Goal: Task Accomplishment & Management: Use online tool/utility

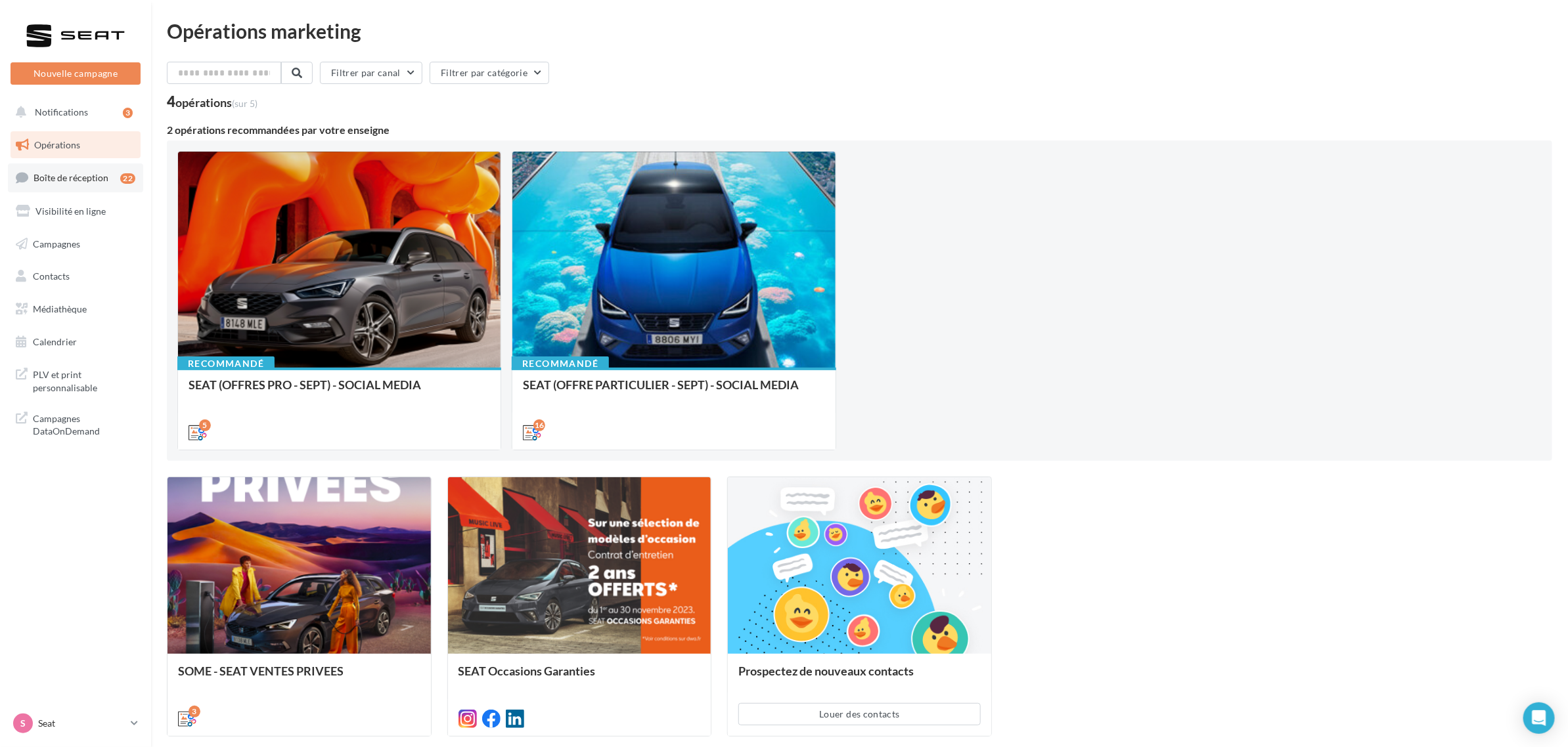
click at [90, 173] on span "Boîte de réception" at bounding box center [70, 177] width 75 height 11
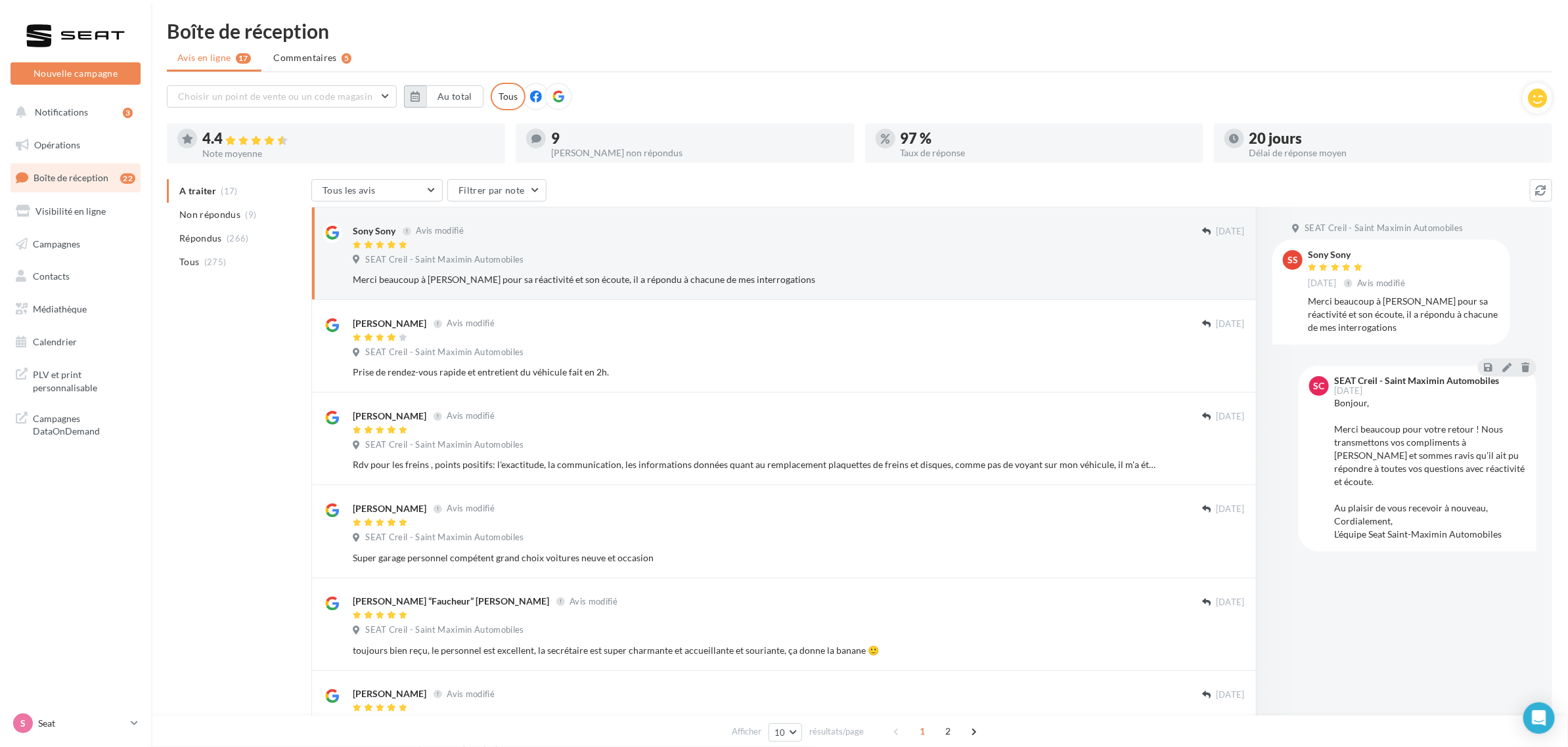
click at [409, 98] on button "button" at bounding box center [415, 97] width 22 height 22
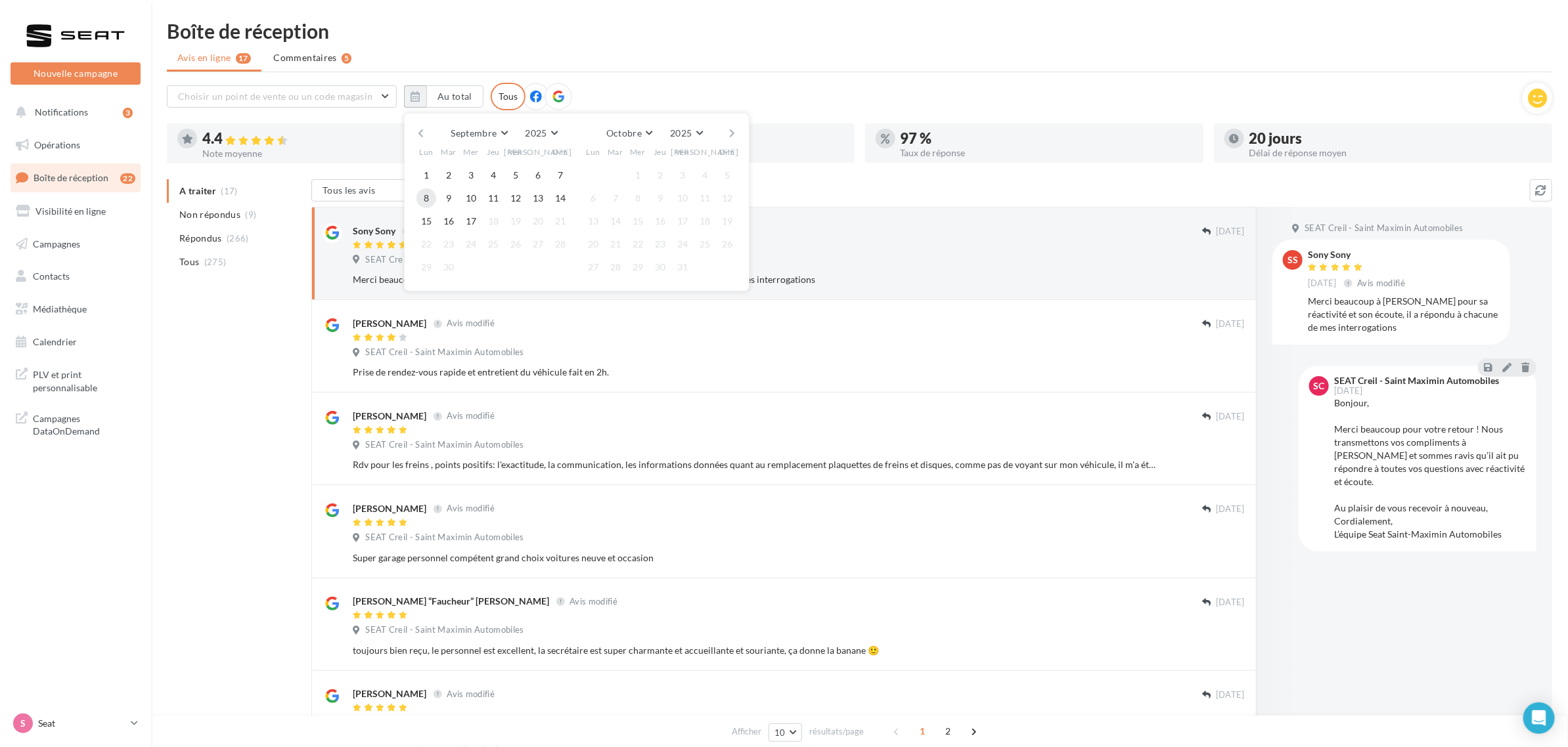
click at [424, 197] on button "8" at bounding box center [426, 198] width 20 height 20
click at [468, 224] on button "17" at bounding box center [471, 221] width 20 height 20
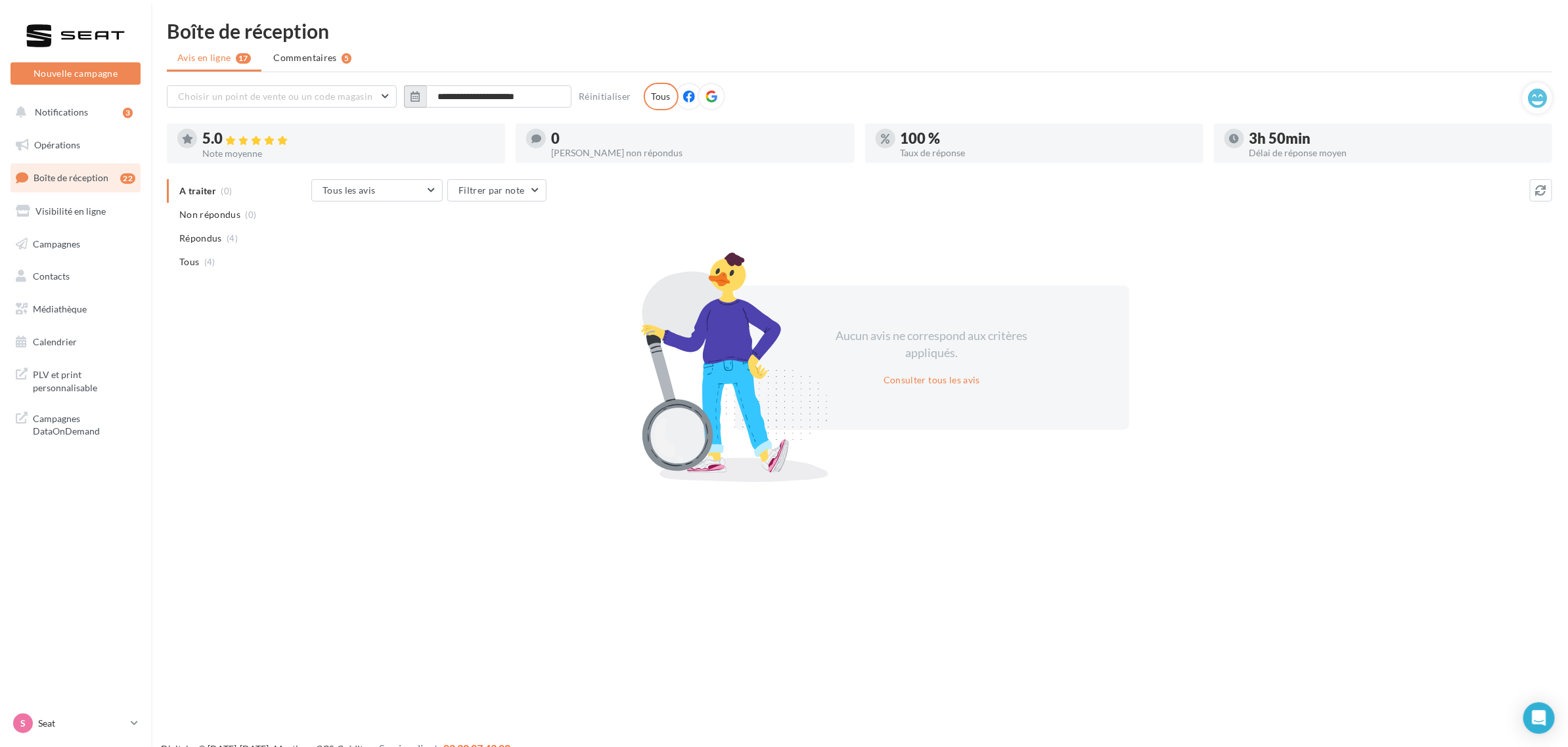
click at [411, 93] on icon "button" at bounding box center [415, 97] width 9 height 11
click at [419, 132] on button "button" at bounding box center [421, 133] width 11 height 19
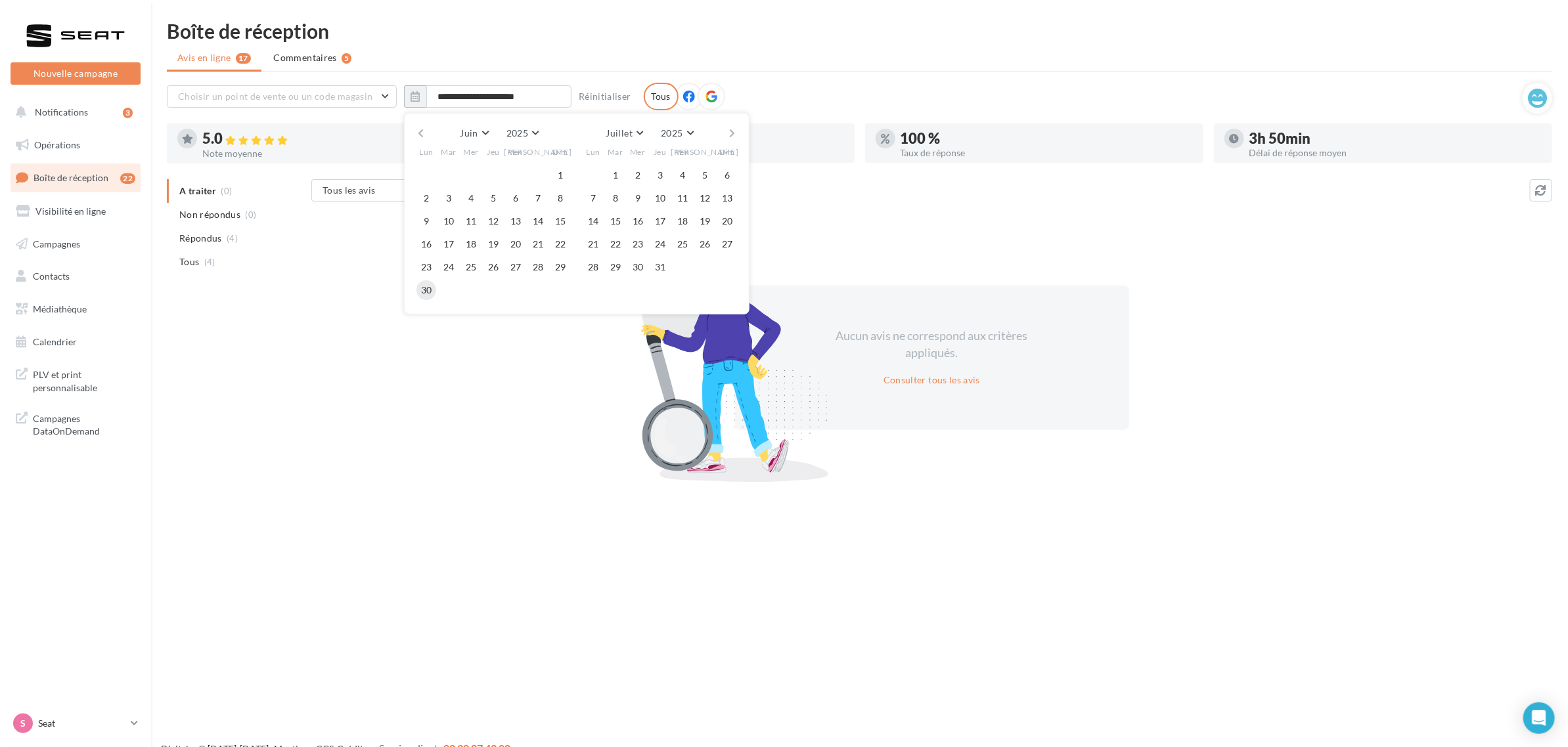
click at [429, 291] on button "30" at bounding box center [426, 291] width 20 height 20
click at [425, 130] on button "button" at bounding box center [421, 133] width 11 height 19
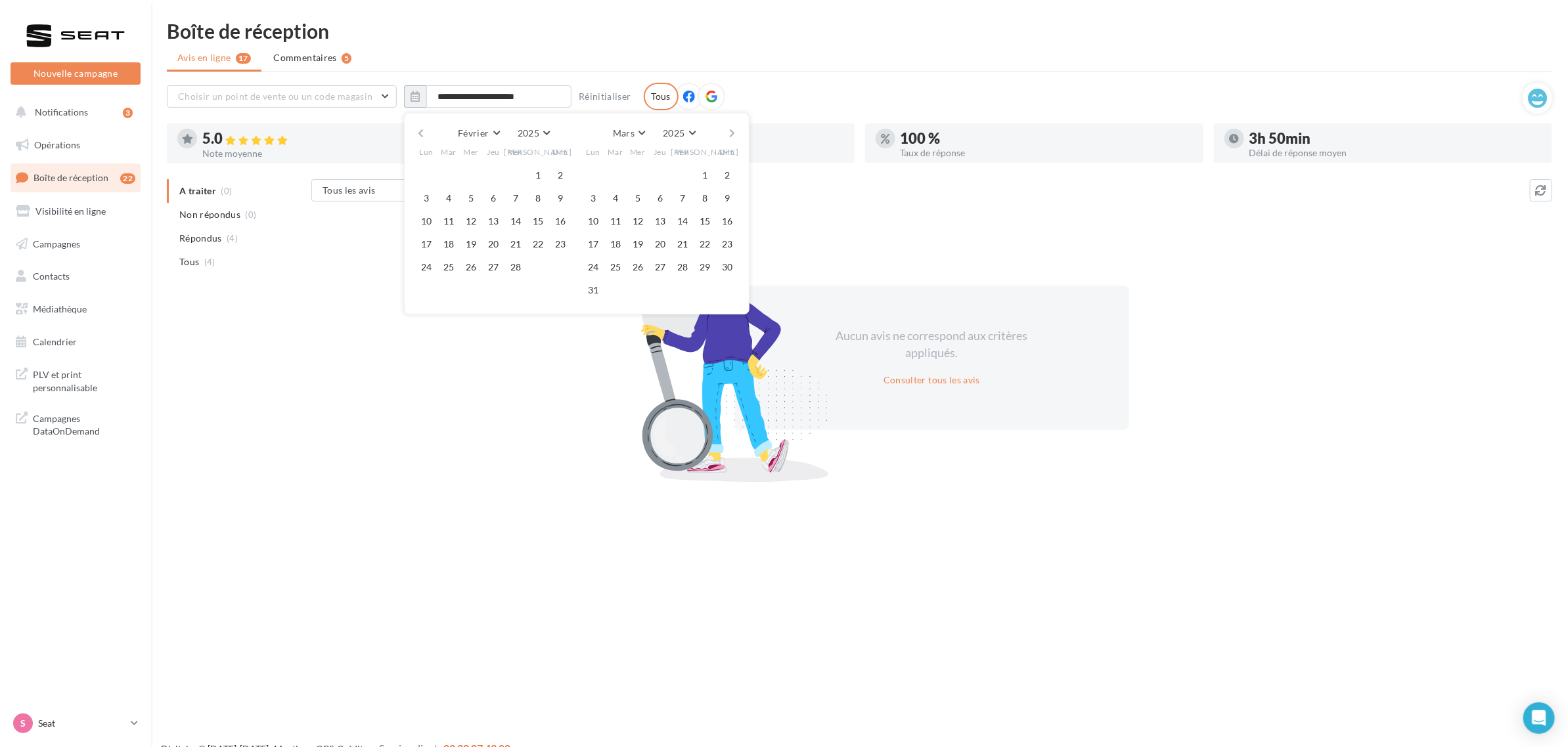
click at [422, 135] on button "button" at bounding box center [421, 133] width 11 height 19
click at [473, 176] on button "1" at bounding box center [471, 176] width 20 height 20
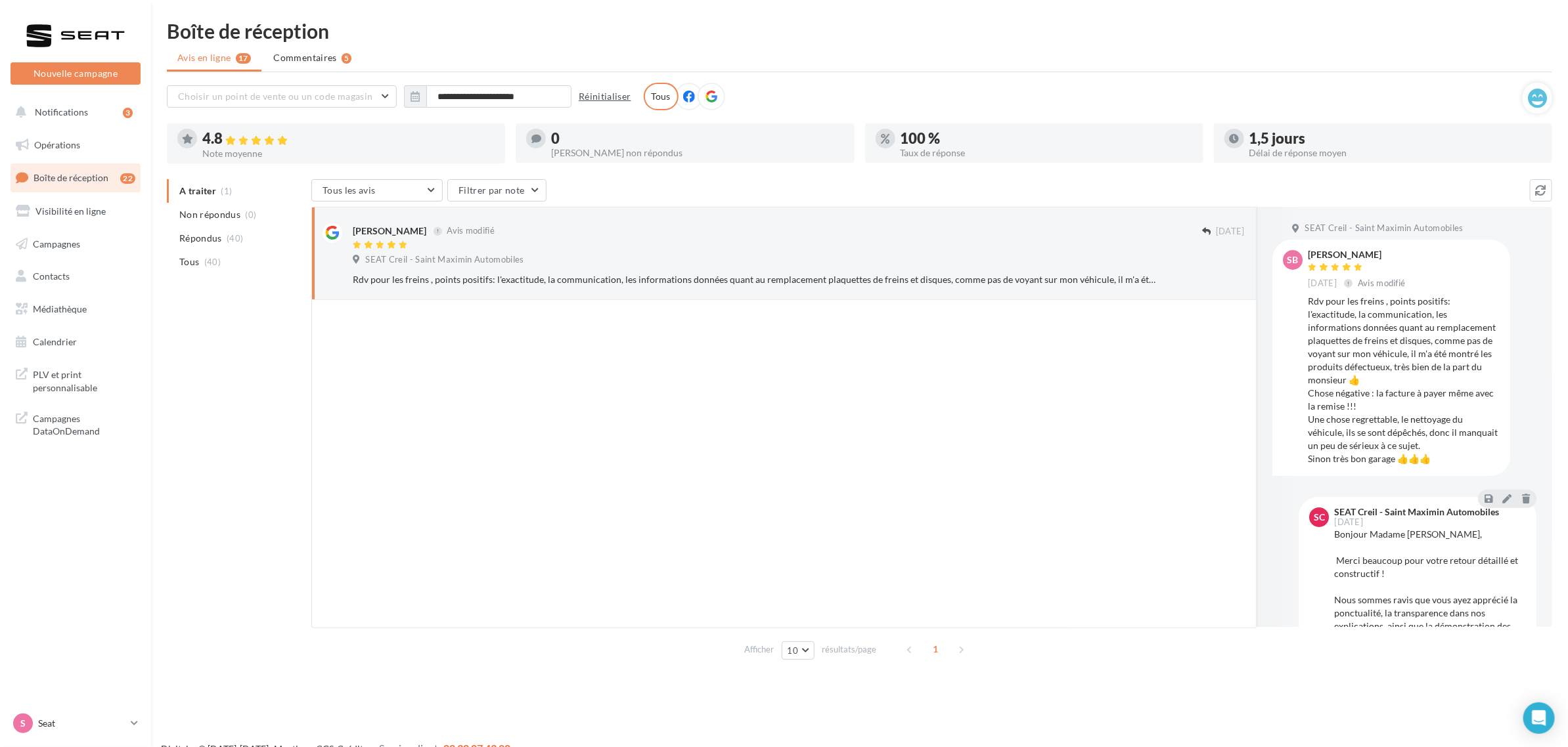
click at [609, 98] on button "Réinitialiser" at bounding box center [605, 97] width 63 height 16
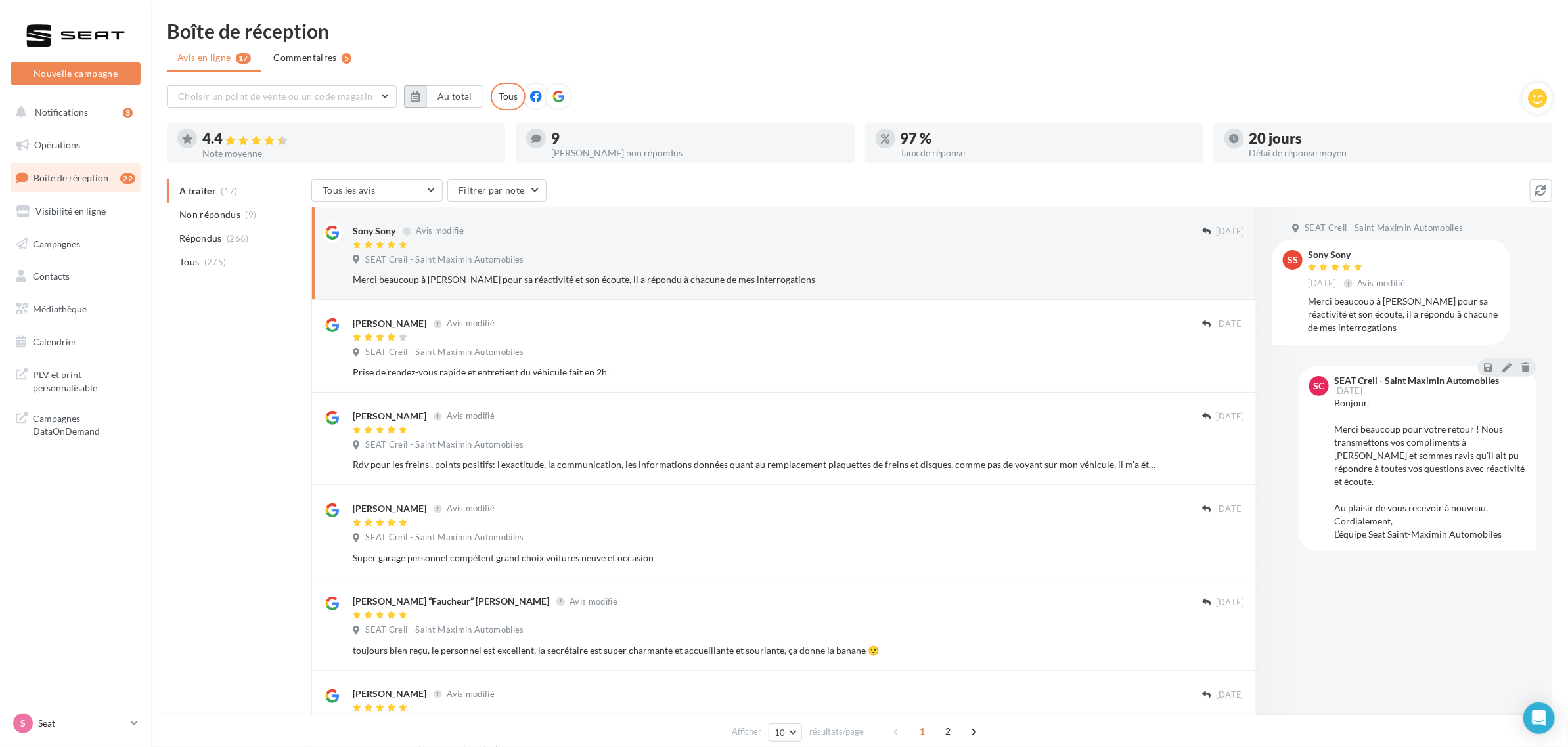
click at [416, 99] on icon "button" at bounding box center [415, 97] width 9 height 11
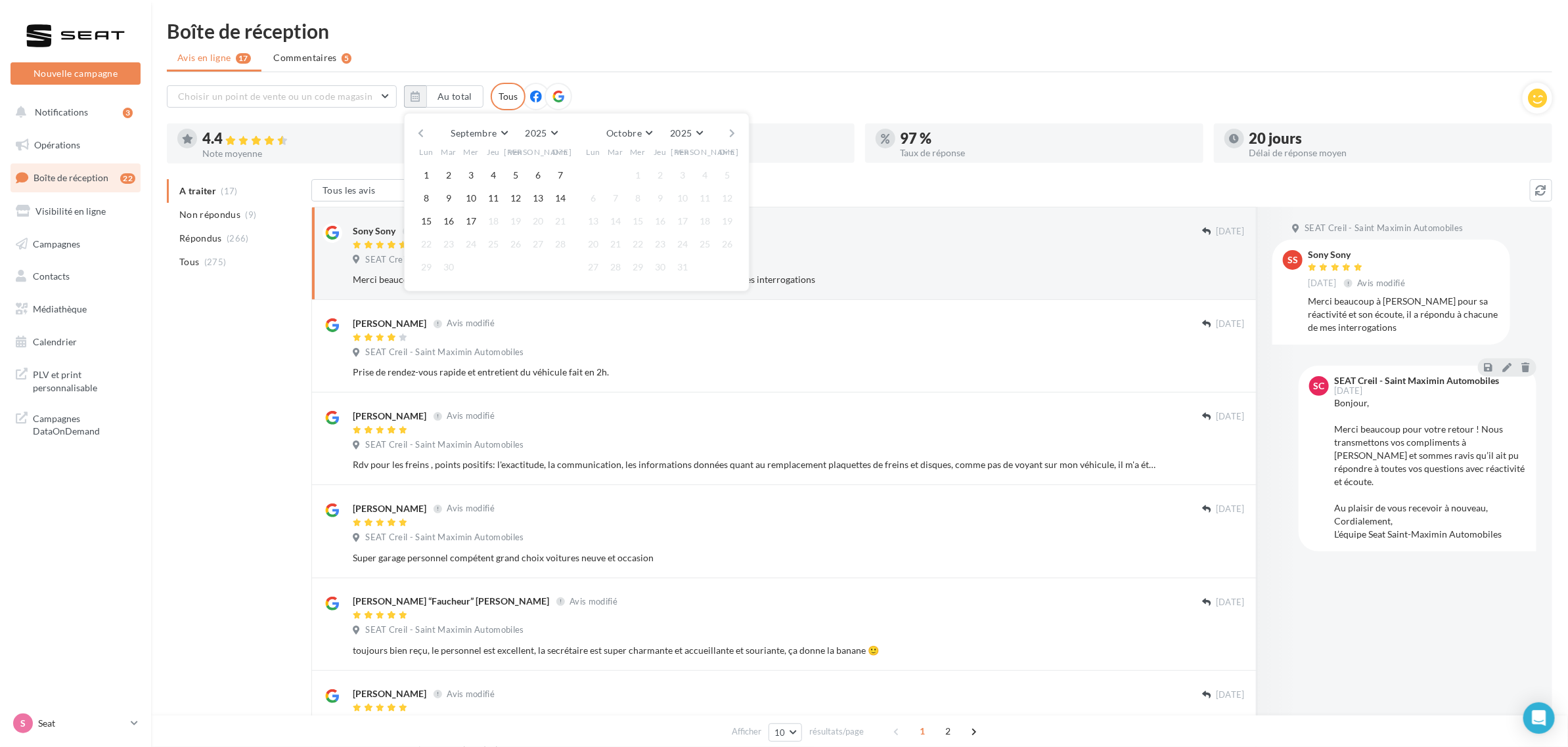
click at [428, 130] on div "Septembre [PERSON_NAME] Mars Avril Mai Juin Juillet Août Septembre Octobre Nove…" at bounding box center [577, 133] width 301 height 19
click at [422, 132] on button "button" at bounding box center [421, 133] width 11 height 19
click at [422, 134] on button "button" at bounding box center [421, 133] width 11 height 19
click at [422, 296] on button "30" at bounding box center [426, 291] width 20 height 20
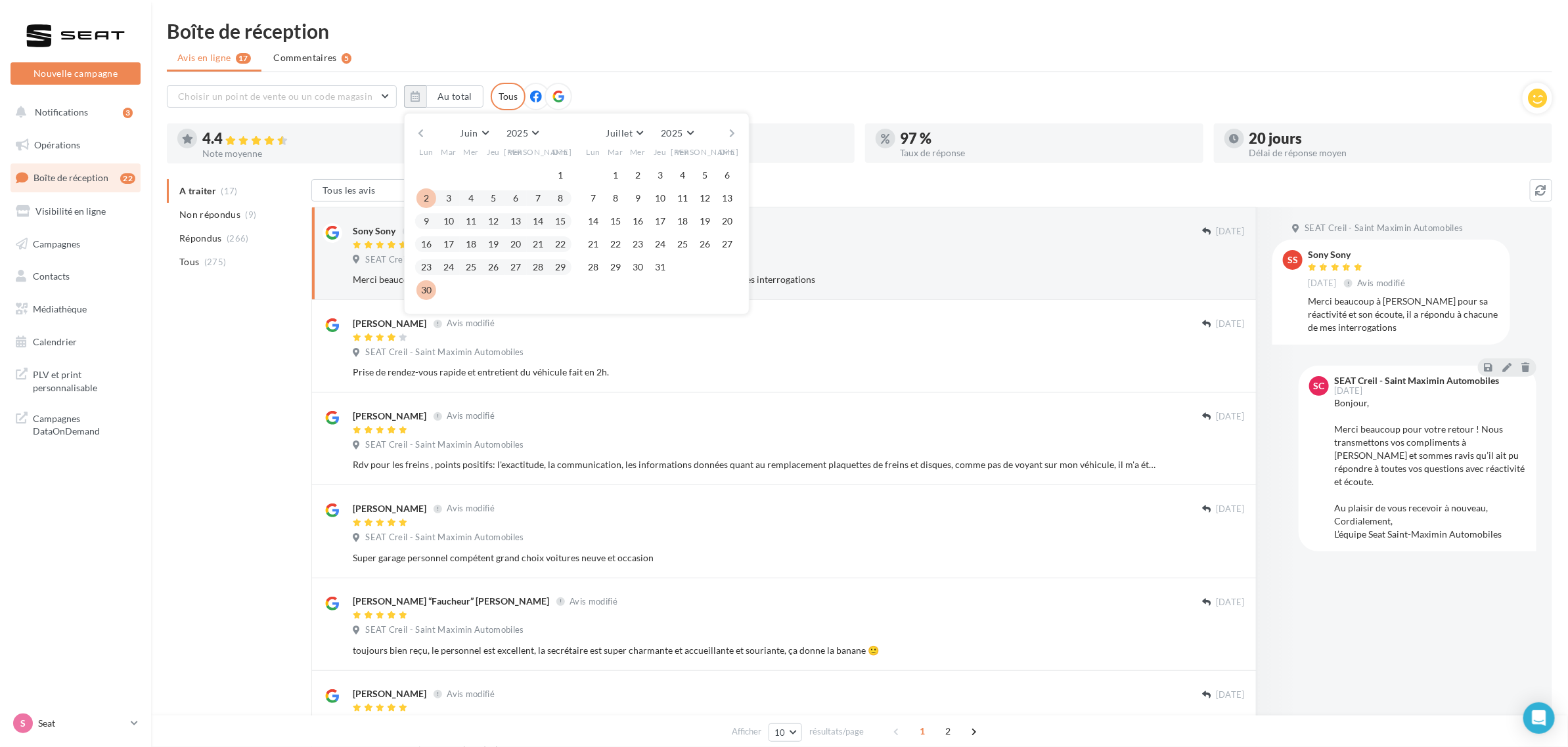
click at [422, 126] on button "button" at bounding box center [421, 133] width 11 height 19
click at [729, 130] on button "button" at bounding box center [732, 133] width 11 height 19
click at [730, 132] on button "button" at bounding box center [732, 133] width 11 height 19
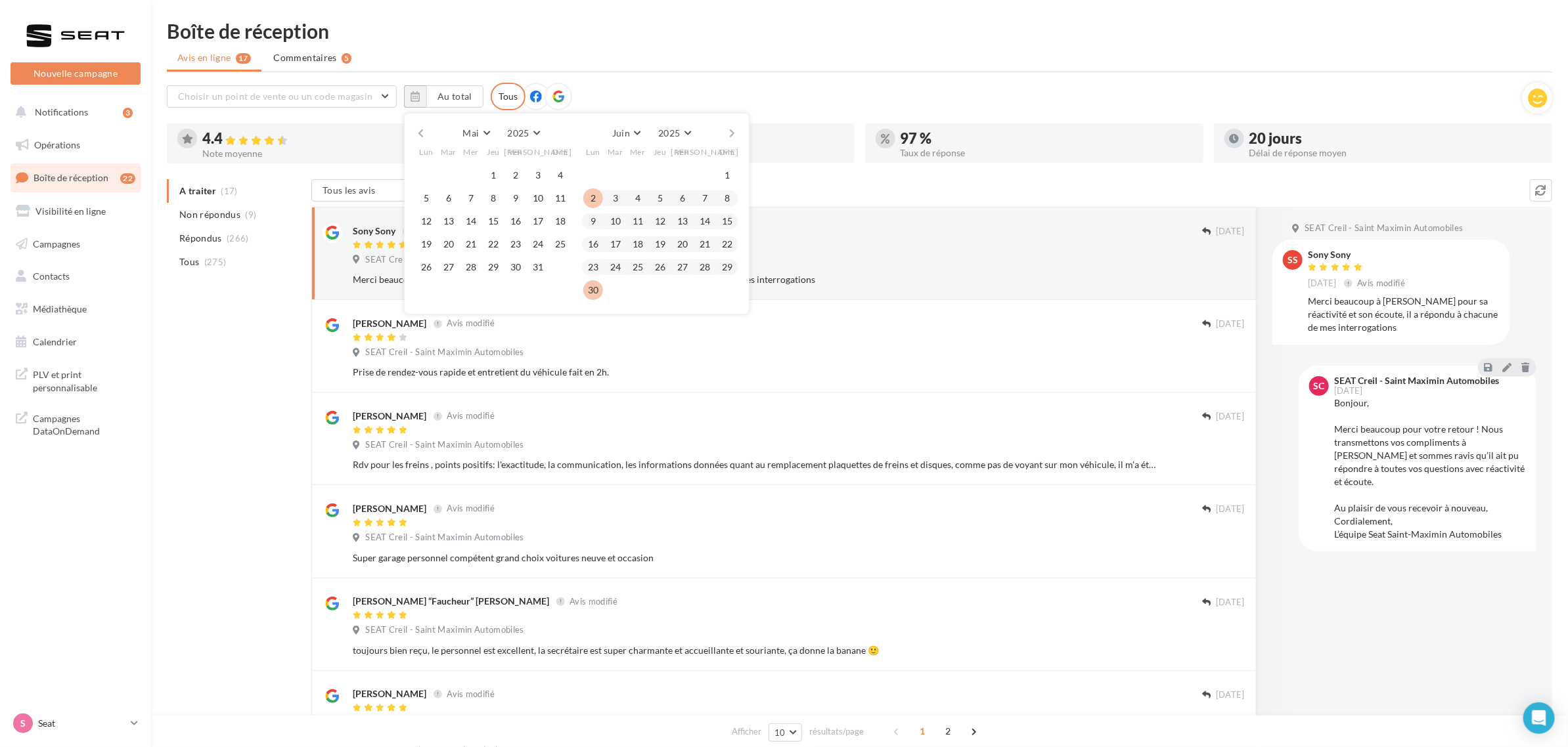
click at [730, 132] on button "button" at bounding box center [732, 133] width 11 height 19
click at [619, 177] on button "1" at bounding box center [616, 176] width 20 height 20
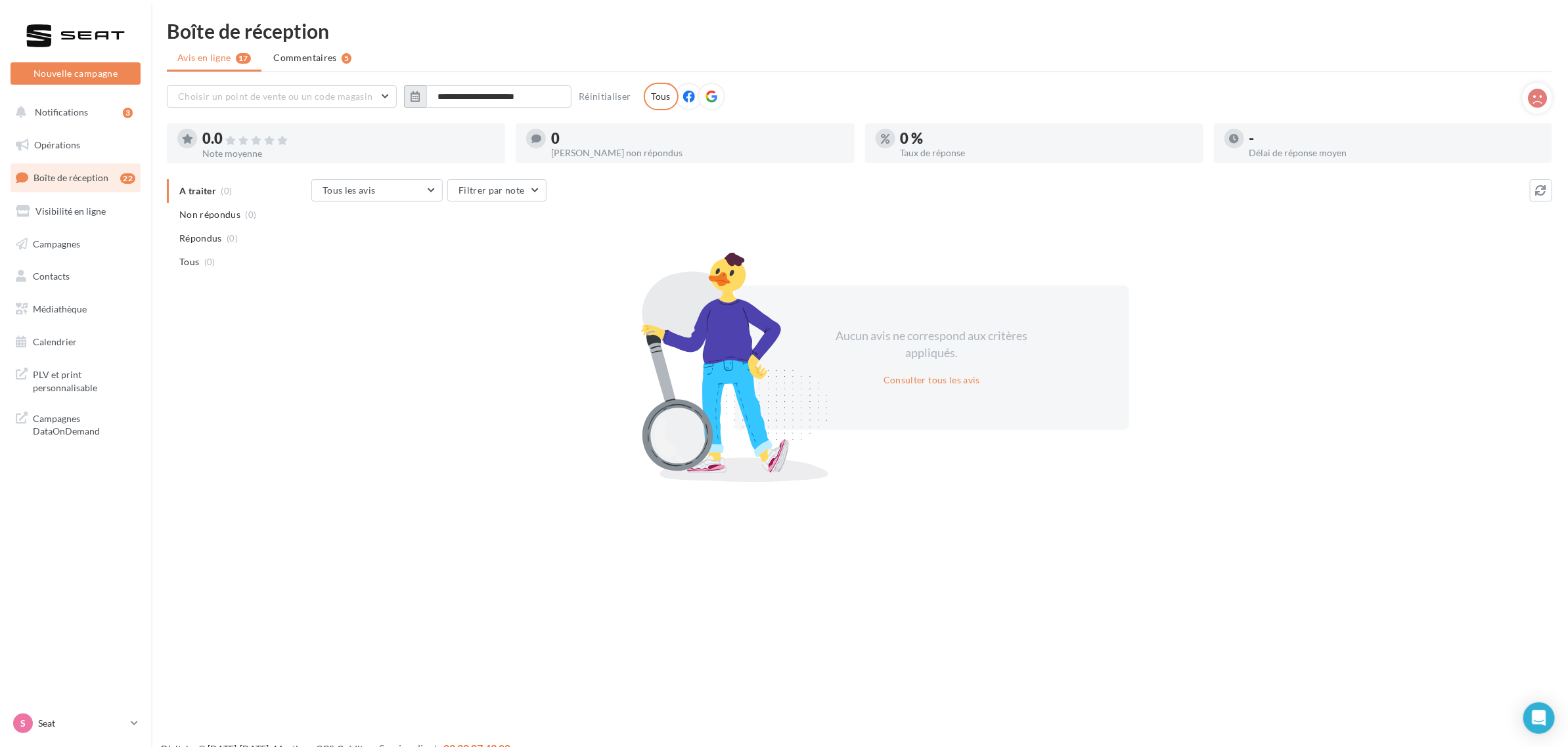
click at [413, 98] on icon "button" at bounding box center [415, 97] width 9 height 11
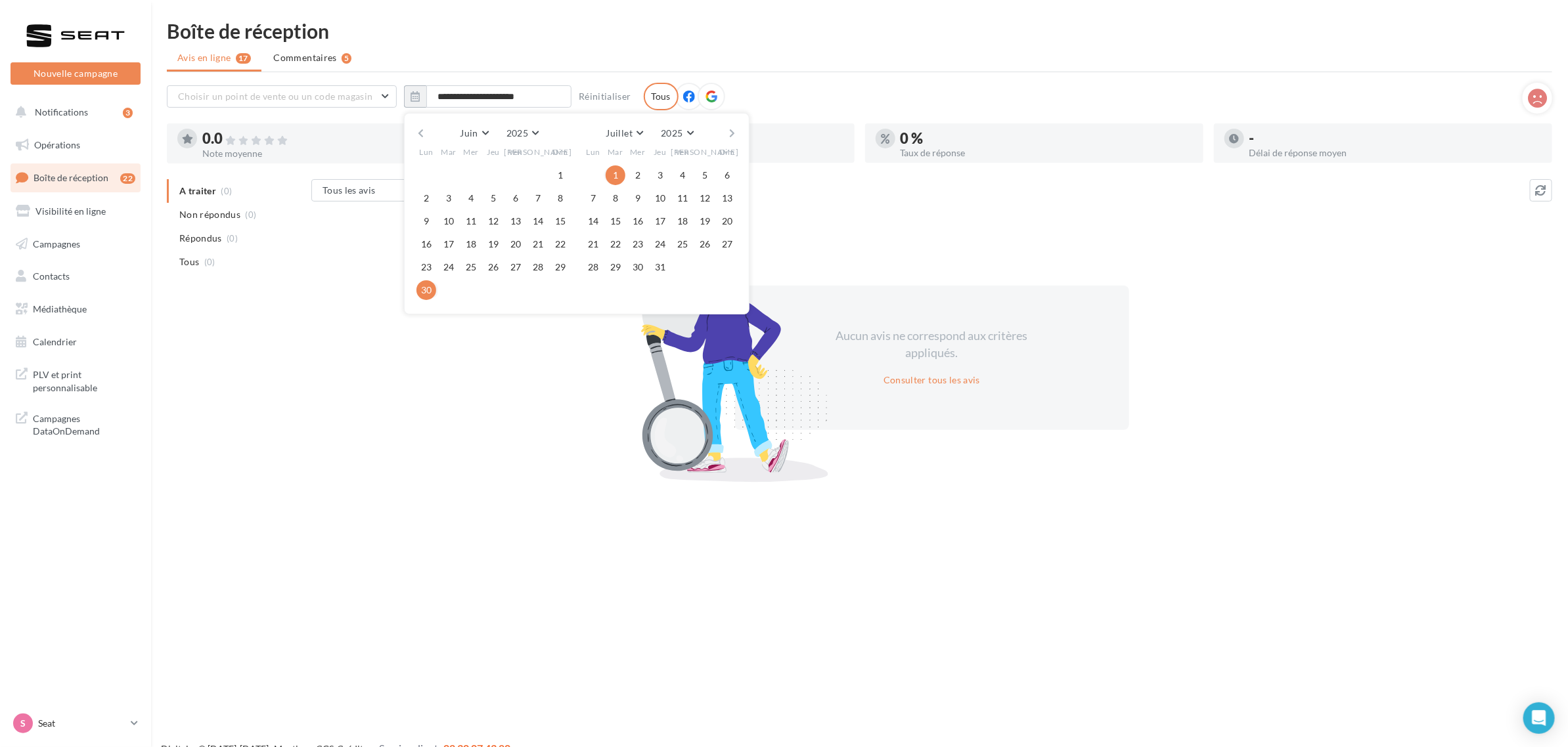
click at [728, 130] on button "button" at bounding box center [732, 133] width 11 height 19
click at [734, 267] on button "31" at bounding box center [727, 267] width 20 height 20
click at [449, 171] on button "1" at bounding box center [449, 176] width 20 height 20
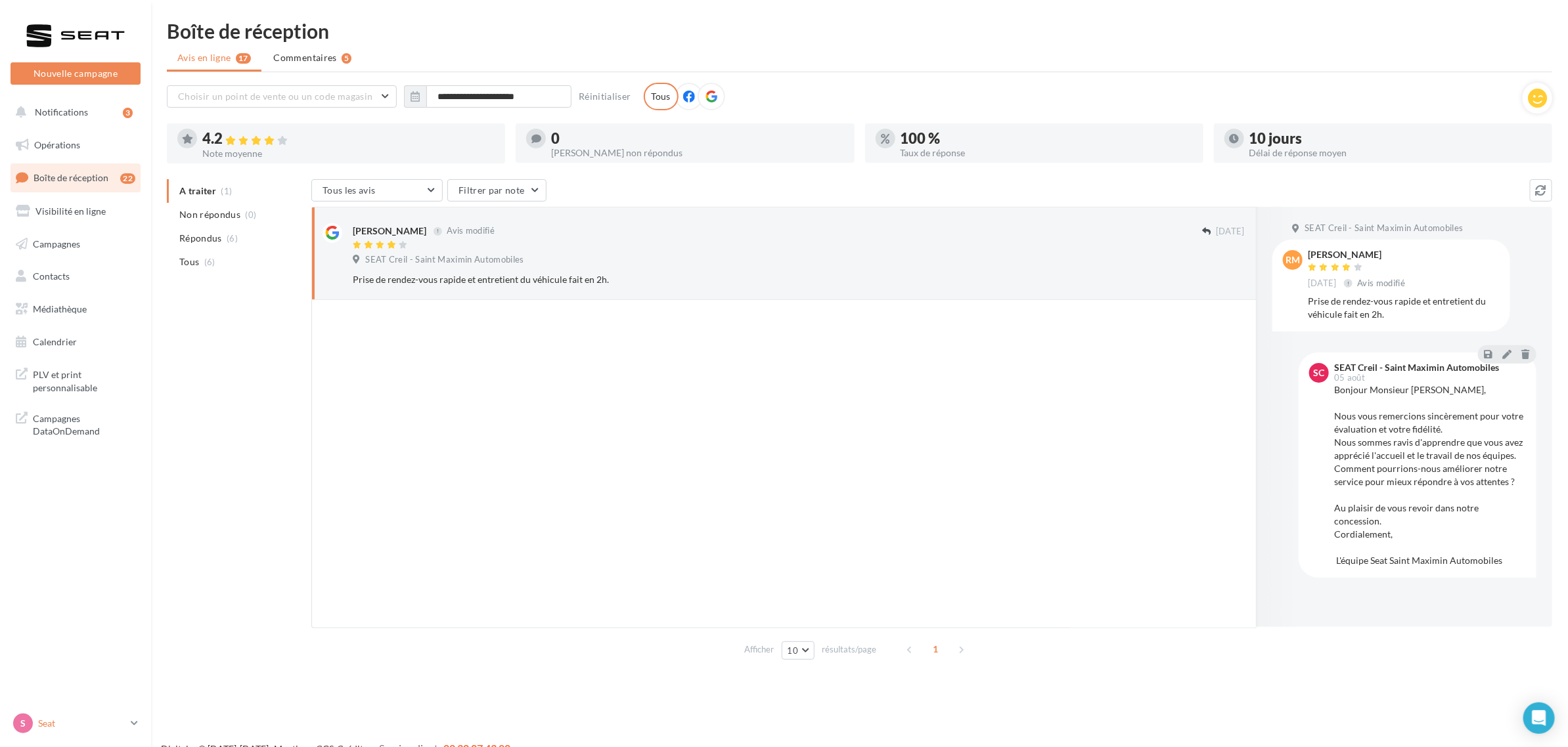
click at [47, 725] on p "Seat" at bounding box center [82, 723] width 88 height 13
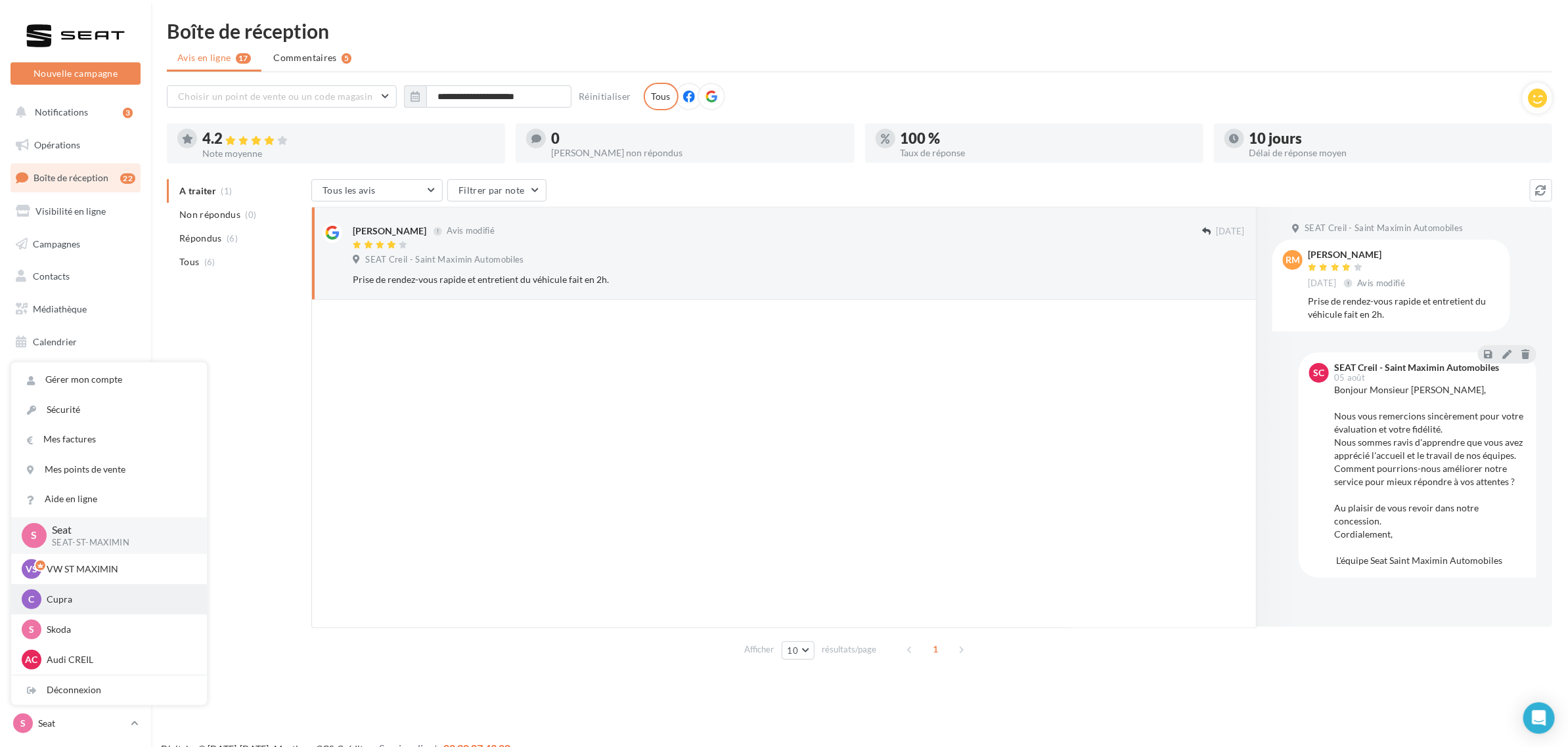
click at [67, 609] on div "C Cupra cupra_creil" at bounding box center [108, 600] width 175 height 20
